Goal: Information Seeking & Learning: Learn about a topic

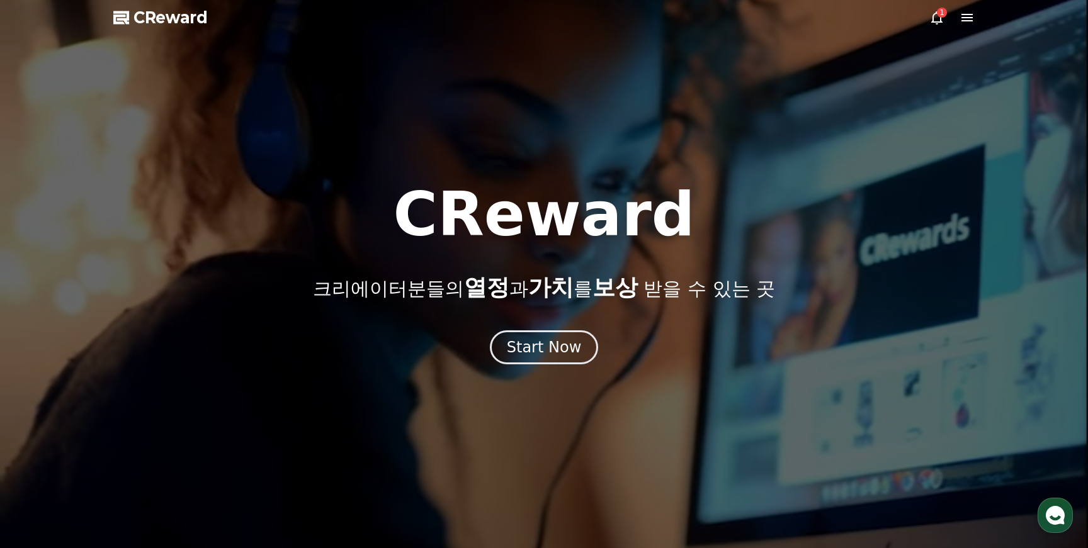
click at [946, 14] on div "1" at bounding box center [942, 13] width 10 height 10
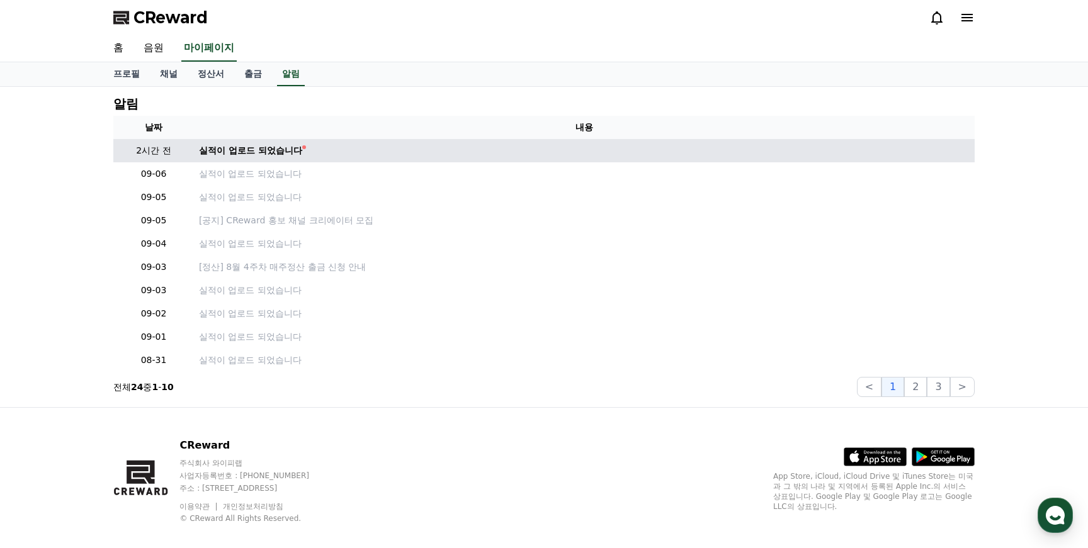
click at [259, 159] on td "실적이 업로드 되었습니다" at bounding box center [584, 150] width 781 height 23
click at [266, 147] on div "실적이 업로드 되었습니다" at bounding box center [250, 150] width 103 height 13
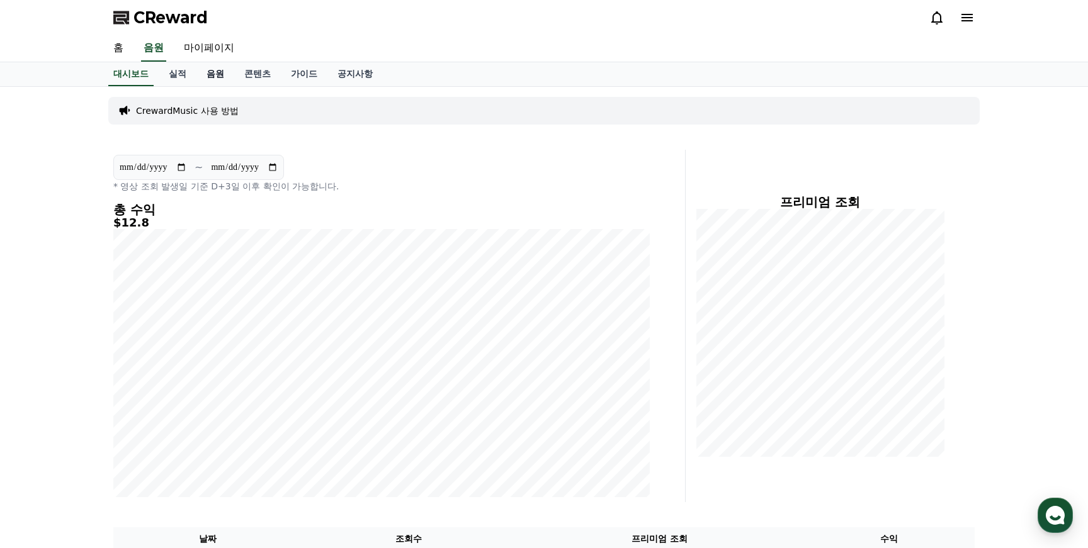
click at [212, 75] on link "음원" at bounding box center [215, 74] width 38 height 24
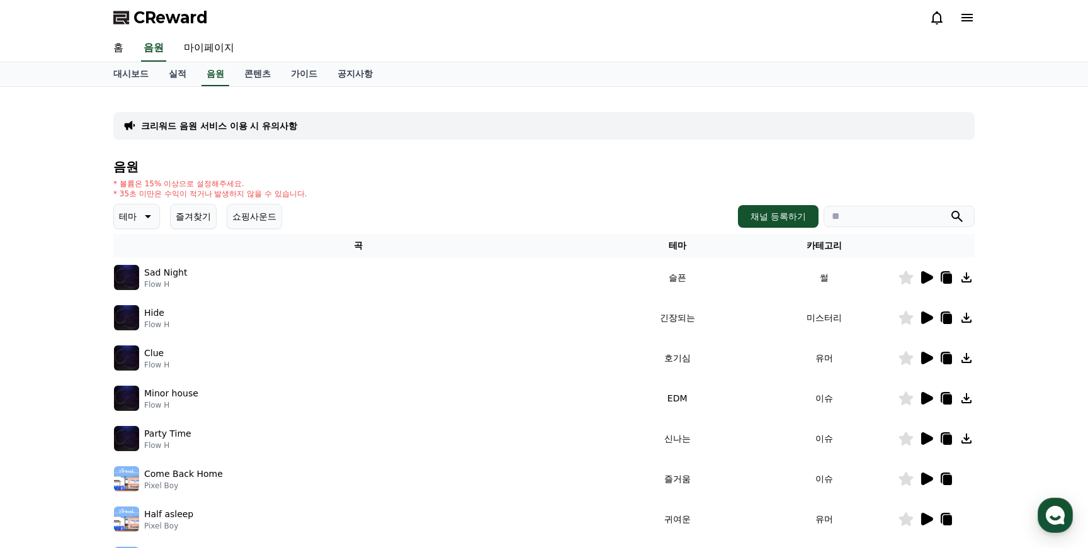
click at [130, 215] on p "테마" at bounding box center [128, 217] width 18 height 18
click at [140, 322] on button "긴장되는" at bounding box center [137, 321] width 45 height 28
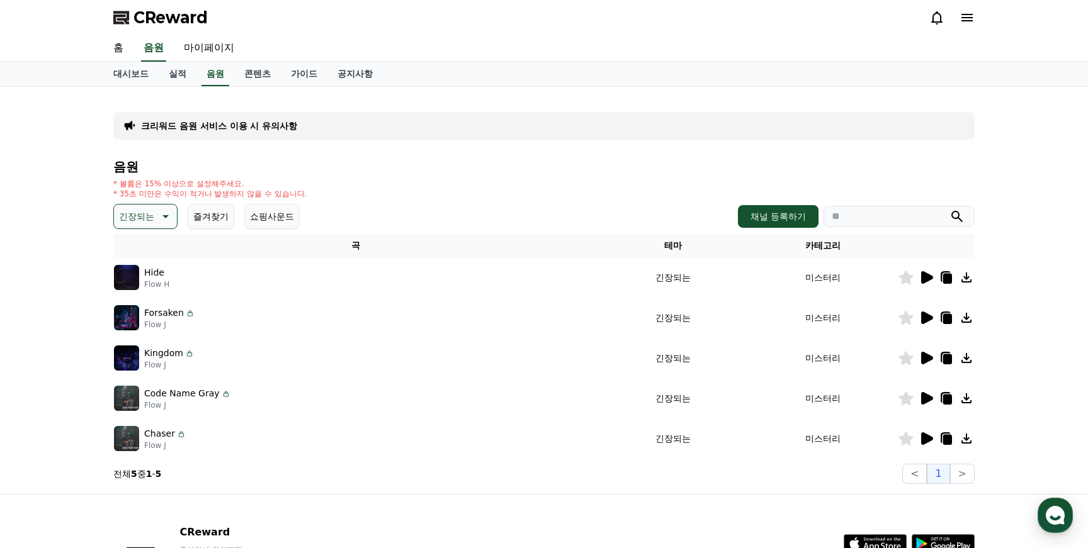
click at [925, 320] on icon at bounding box center [927, 318] width 12 height 13
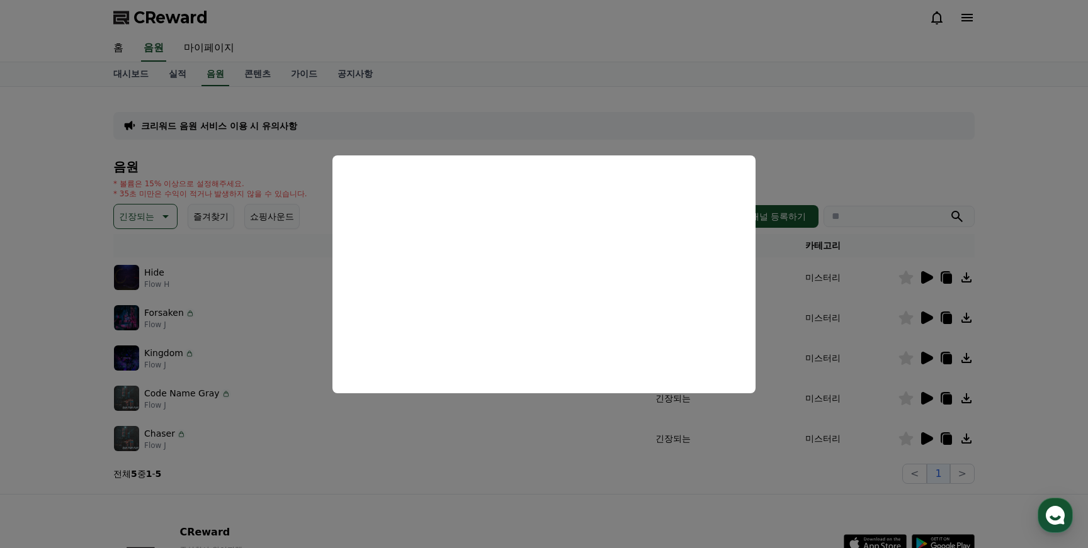
click at [539, 455] on button "close modal" at bounding box center [544, 274] width 1088 height 548
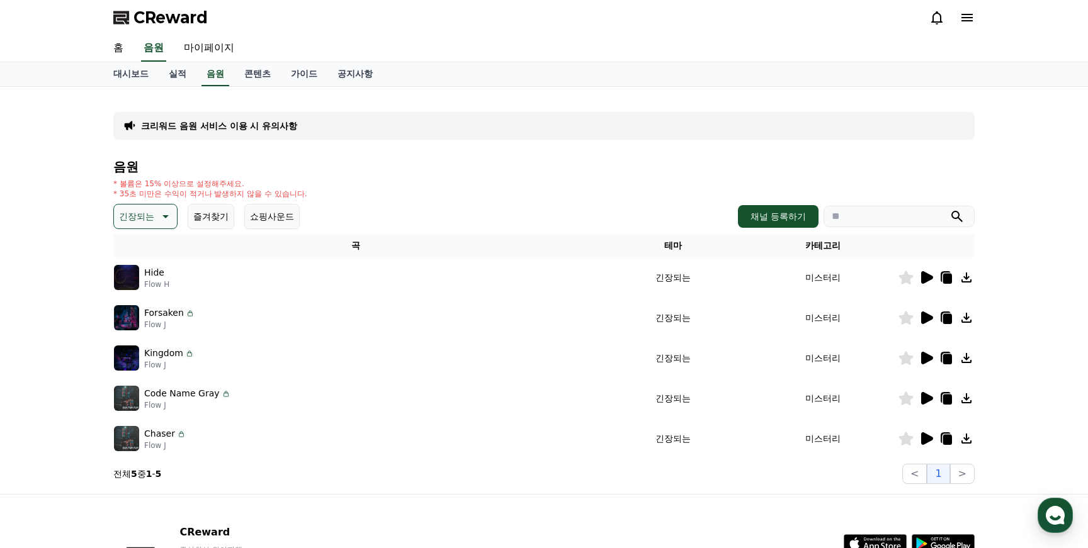
click at [966, 321] on icon at bounding box center [966, 317] width 15 height 15
